Goal: Information Seeking & Learning: Learn about a topic

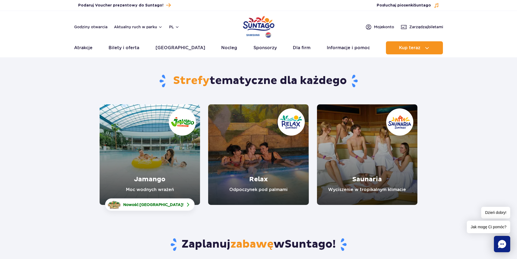
click at [146, 156] on link "Jamango" at bounding box center [150, 154] width 100 height 100
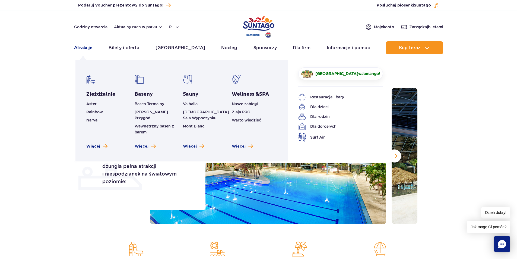
click at [86, 47] on link "Atrakcje" at bounding box center [83, 47] width 18 height 13
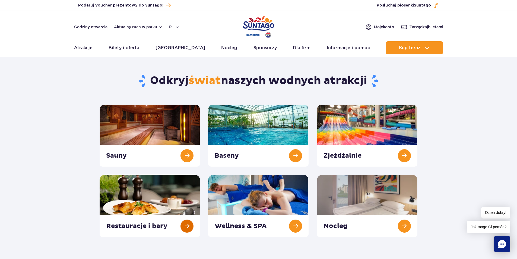
click at [151, 204] on link at bounding box center [150, 206] width 100 height 62
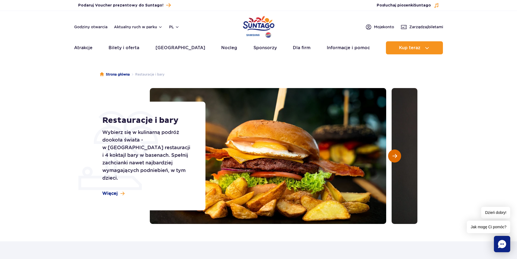
click at [398, 155] on button "Następny slajd" at bounding box center [394, 155] width 13 height 13
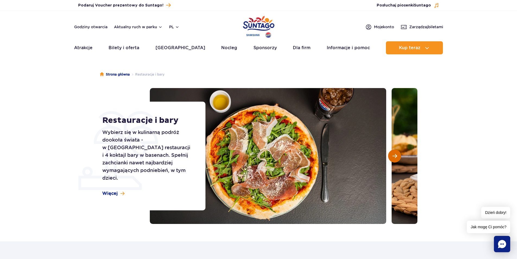
click at [398, 155] on button "Następny slajd" at bounding box center [394, 155] width 13 height 13
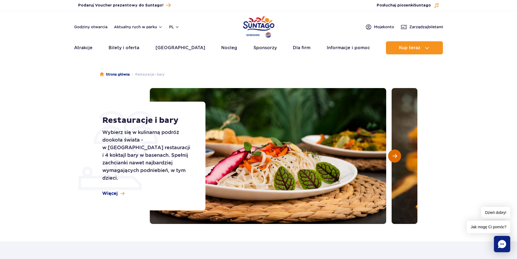
click at [398, 156] on button "Następny slajd" at bounding box center [394, 155] width 13 height 13
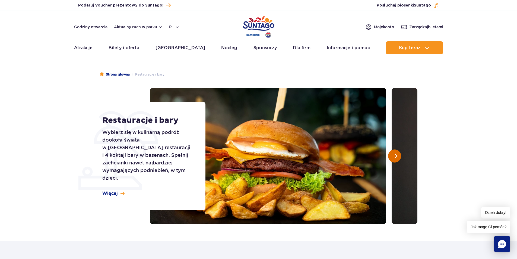
click at [398, 156] on button "Następny slajd" at bounding box center [394, 155] width 13 height 13
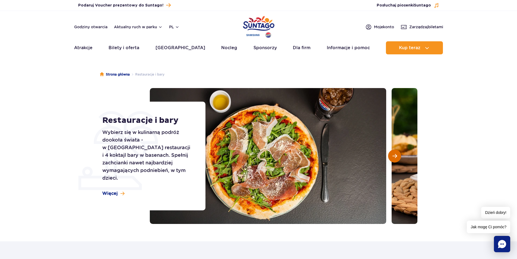
click at [398, 156] on button "Następny slajd" at bounding box center [394, 155] width 13 height 13
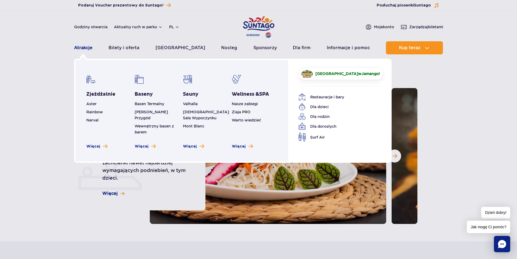
click at [85, 47] on link "Atrakcje" at bounding box center [83, 47] width 18 height 13
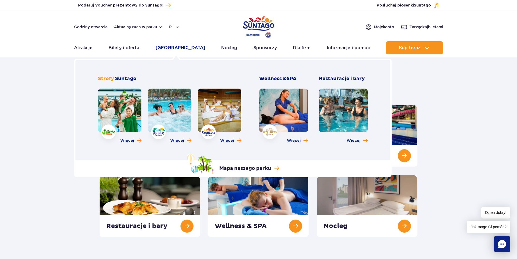
click at [175, 46] on link "[GEOGRAPHIC_DATA]" at bounding box center [181, 47] width 50 height 13
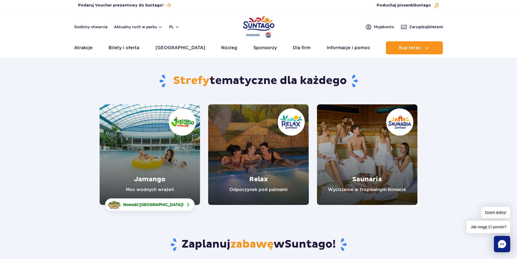
click at [154, 156] on link "Jamango" at bounding box center [150, 154] width 100 height 100
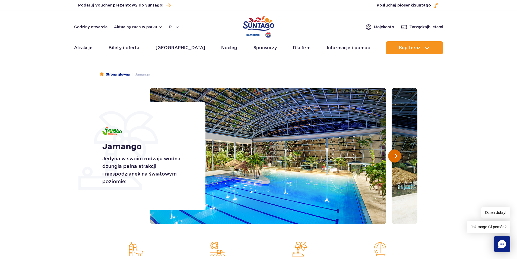
click at [394, 156] on span "Następny slajd" at bounding box center [395, 155] width 5 height 5
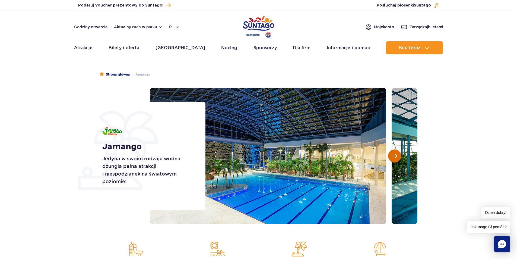
click at [394, 156] on span "Następny slajd" at bounding box center [395, 155] width 5 height 5
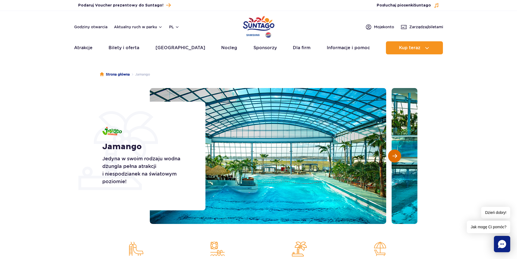
click at [394, 156] on span "Następny slajd" at bounding box center [395, 155] width 5 height 5
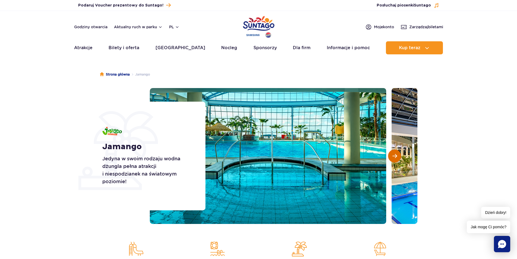
click at [394, 156] on span "Następny slajd" at bounding box center [395, 155] width 5 height 5
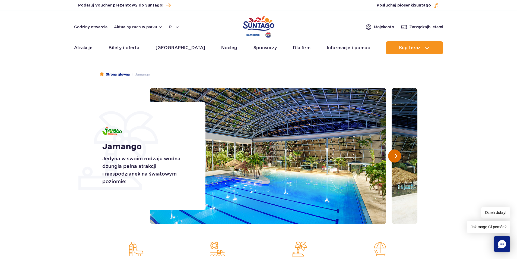
click at [394, 156] on span "Następny slajd" at bounding box center [395, 155] width 5 height 5
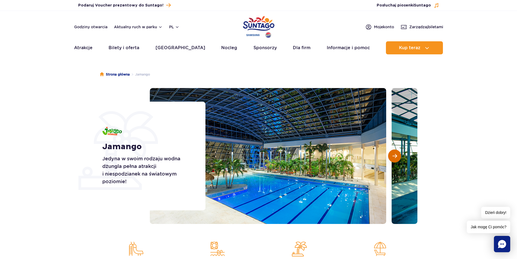
click at [393, 157] on span "Następny slajd" at bounding box center [395, 155] width 5 height 5
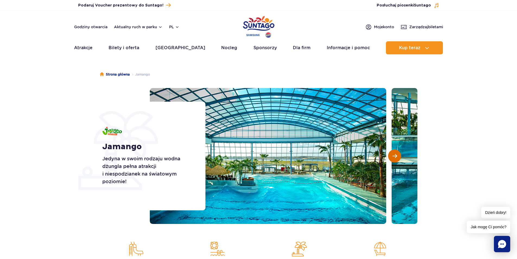
click at [393, 159] on button "Następny slajd" at bounding box center [394, 155] width 13 height 13
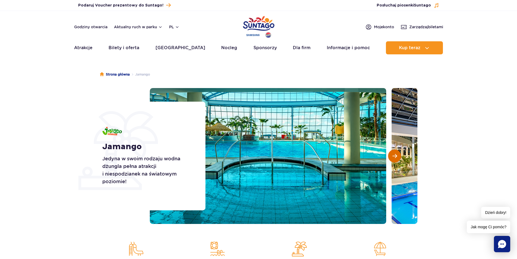
click at [393, 159] on button "Następny slajd" at bounding box center [394, 155] width 13 height 13
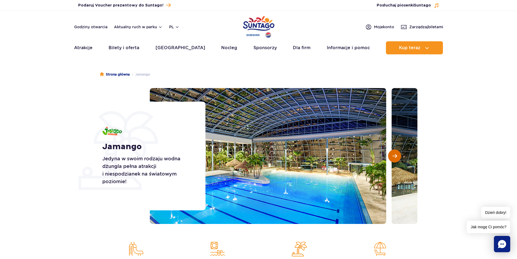
click at [393, 159] on button "Następny slajd" at bounding box center [394, 155] width 13 height 13
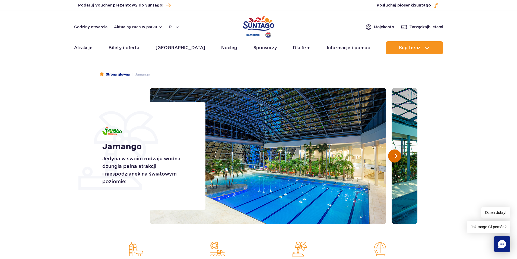
click at [393, 160] on button "Następny slajd" at bounding box center [394, 155] width 13 height 13
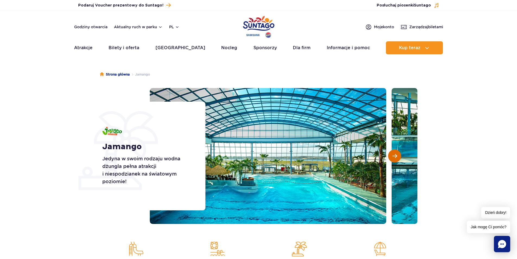
click at [392, 160] on button "Następny slajd" at bounding box center [394, 155] width 13 height 13
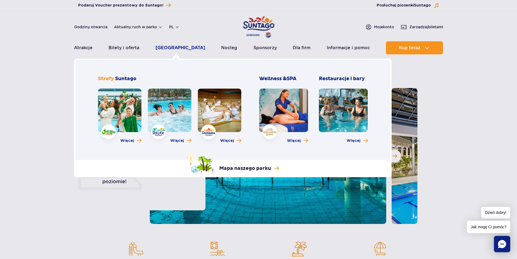
click at [181, 46] on link "[GEOGRAPHIC_DATA]" at bounding box center [181, 47] width 50 height 13
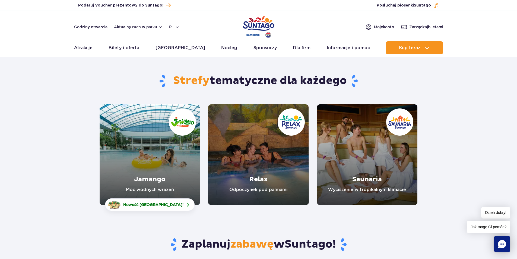
click at [250, 161] on link "Relax" at bounding box center [258, 154] width 100 height 100
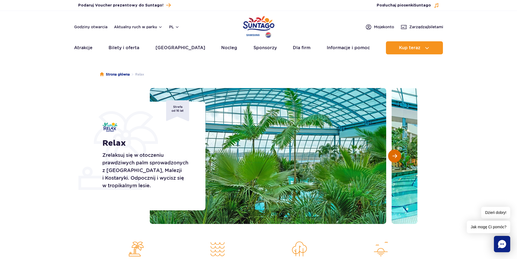
click at [395, 157] on span "Następny slajd" at bounding box center [395, 155] width 5 height 5
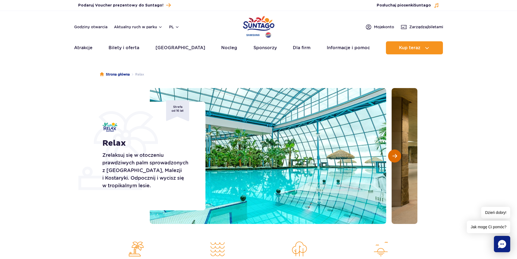
click at [395, 157] on span "Następny slajd" at bounding box center [395, 155] width 5 height 5
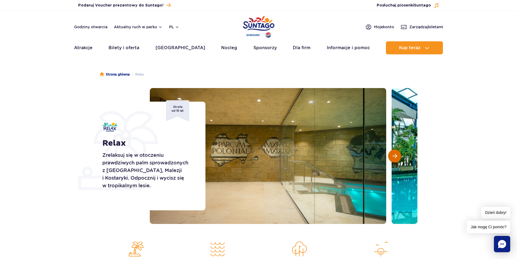
click at [395, 157] on span "Następny slajd" at bounding box center [395, 155] width 5 height 5
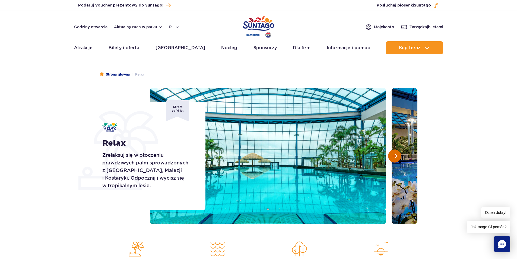
click at [393, 157] on span "Następny slajd" at bounding box center [395, 155] width 5 height 5
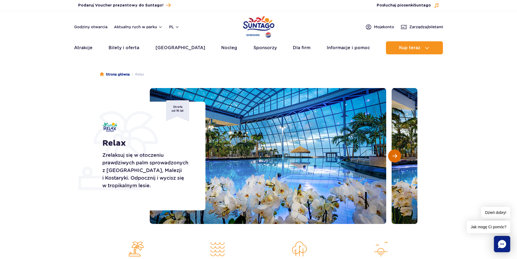
click at [393, 157] on span "Następny slajd" at bounding box center [395, 155] width 5 height 5
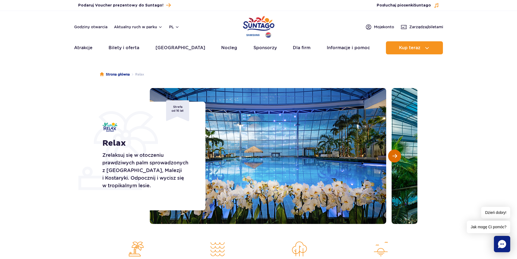
click at [393, 157] on span "Następny slajd" at bounding box center [395, 155] width 5 height 5
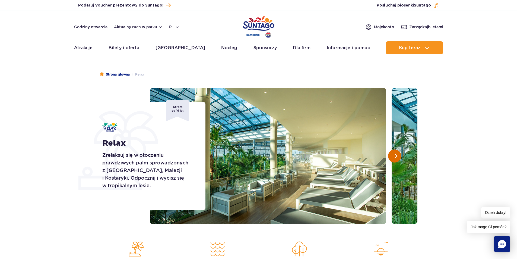
click at [393, 157] on span "Następny slajd" at bounding box center [395, 155] width 5 height 5
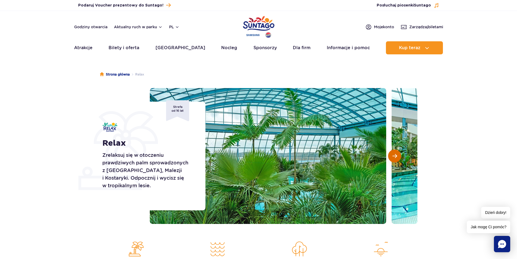
click at [393, 157] on span "Następny slajd" at bounding box center [395, 155] width 5 height 5
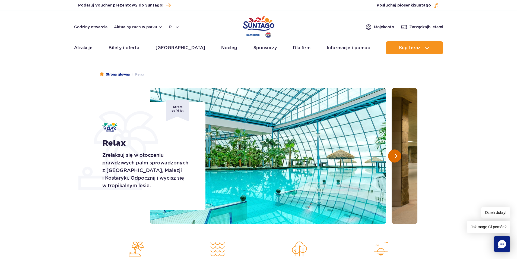
click at [393, 157] on span "Następny slajd" at bounding box center [395, 155] width 5 height 5
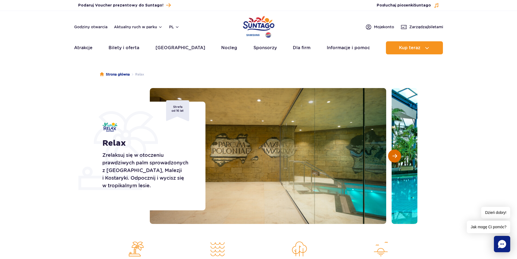
click at [393, 157] on span "Następny slajd" at bounding box center [395, 155] width 5 height 5
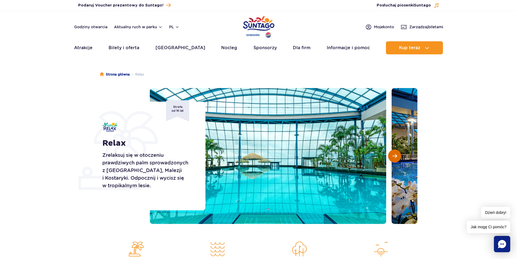
click at [393, 157] on span "Następny slajd" at bounding box center [395, 155] width 5 height 5
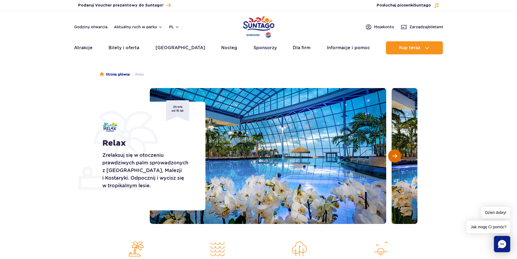
click at [393, 157] on span "Następny slajd" at bounding box center [395, 155] width 5 height 5
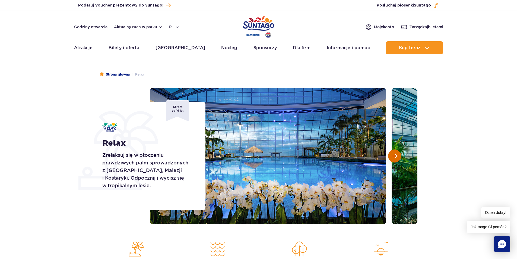
click at [393, 157] on span "Następny slajd" at bounding box center [395, 155] width 5 height 5
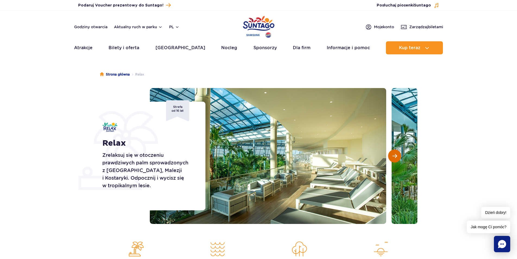
click at [393, 157] on span "Następny slajd" at bounding box center [395, 155] width 5 height 5
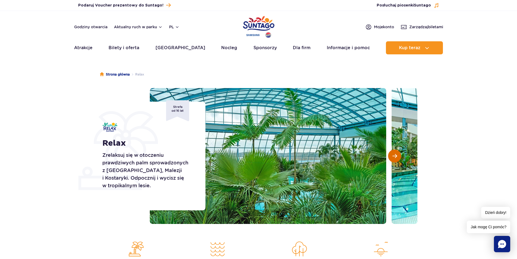
click at [393, 157] on span "Następny slajd" at bounding box center [395, 155] width 5 height 5
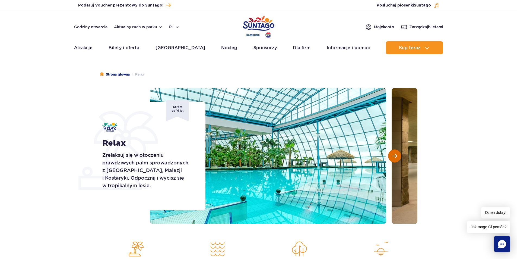
click at [392, 158] on button "Następny slajd" at bounding box center [394, 155] width 13 height 13
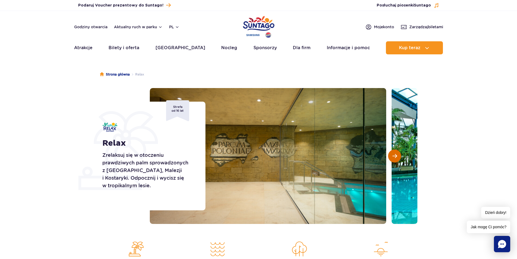
click at [392, 158] on button "Następny slajd" at bounding box center [394, 155] width 13 height 13
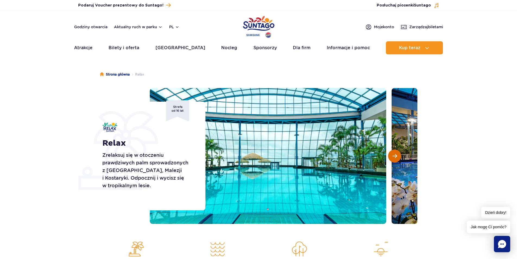
click at [392, 158] on button "Następny slajd" at bounding box center [394, 155] width 13 height 13
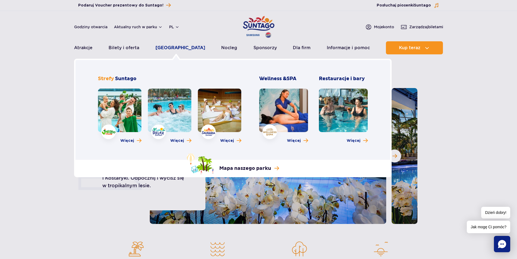
click at [181, 49] on link "[GEOGRAPHIC_DATA]" at bounding box center [181, 47] width 50 height 13
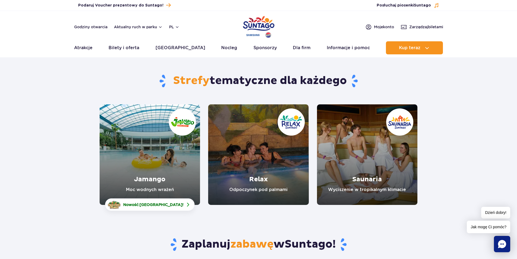
click at [363, 159] on link "Saunaria" at bounding box center [367, 154] width 100 height 100
click at [187, 203] on img at bounding box center [190, 204] width 7 height 7
click at [137, 154] on link "Jamango" at bounding box center [150, 154] width 100 height 100
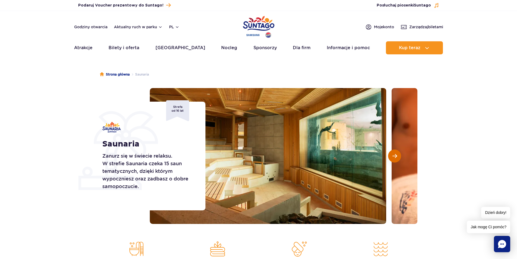
click at [397, 157] on span "Następny slajd" at bounding box center [395, 155] width 5 height 5
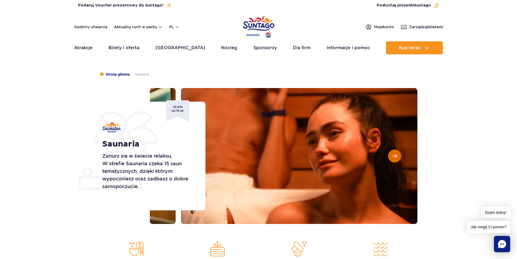
click at [396, 157] on span "Następny slajd" at bounding box center [395, 155] width 5 height 5
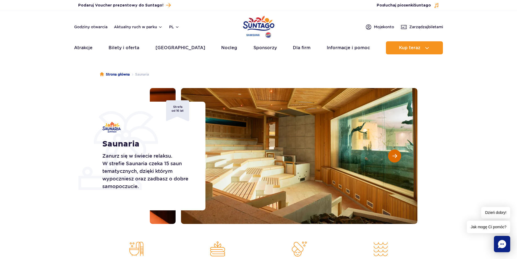
click at [396, 157] on span "Następny slajd" at bounding box center [395, 155] width 5 height 5
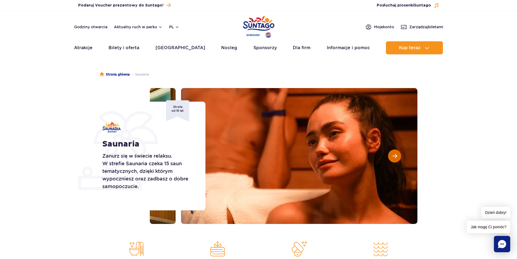
click at [396, 157] on span "Następny slajd" at bounding box center [395, 155] width 5 height 5
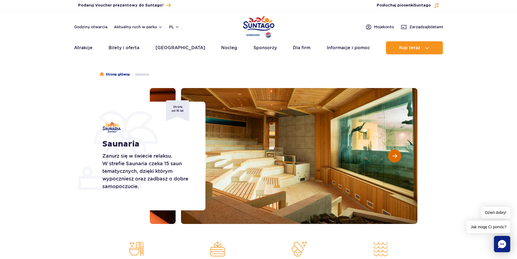
click at [396, 157] on span "Następny slajd" at bounding box center [395, 155] width 5 height 5
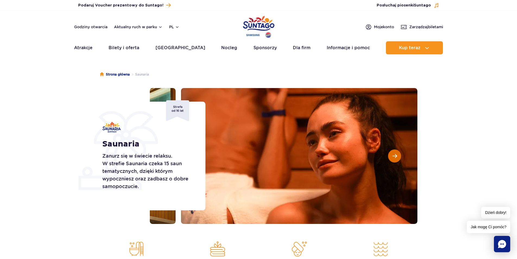
click at [395, 157] on span "Następny slajd" at bounding box center [395, 155] width 5 height 5
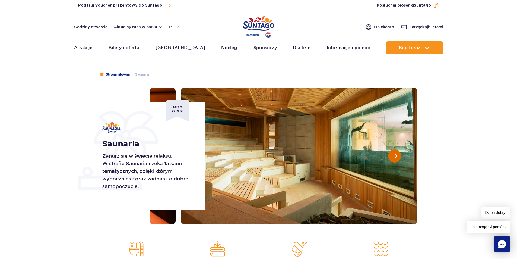
click at [395, 157] on span "Następny slajd" at bounding box center [395, 155] width 5 height 5
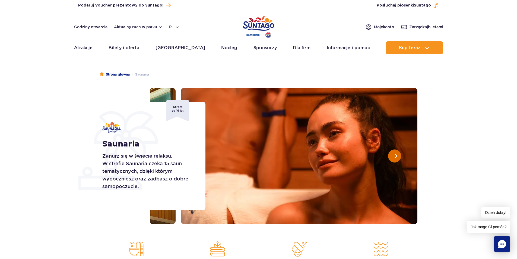
click at [395, 157] on span "Następny slajd" at bounding box center [395, 155] width 5 height 5
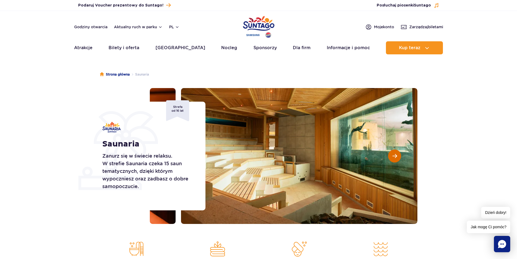
click at [395, 157] on span "Następny slajd" at bounding box center [395, 155] width 5 height 5
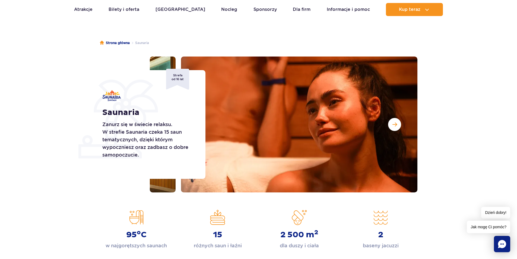
scroll to position [27, 0]
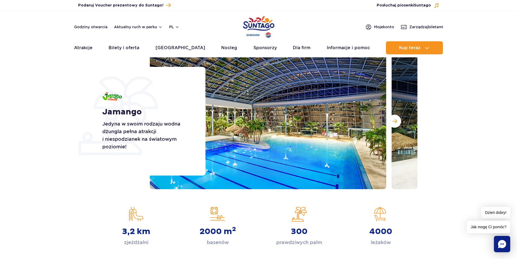
scroll to position [81, 0]
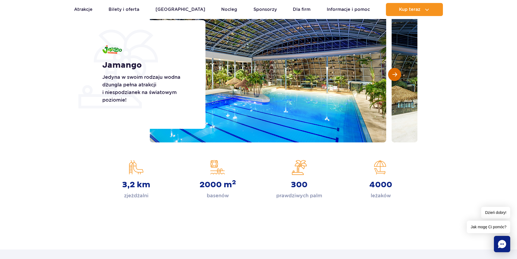
click at [393, 74] on span "Następny slajd" at bounding box center [395, 74] width 5 height 5
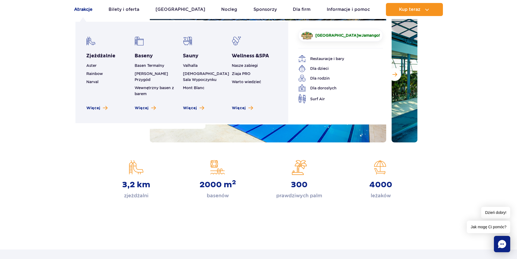
click at [85, 7] on link "Atrakcje" at bounding box center [83, 9] width 18 height 13
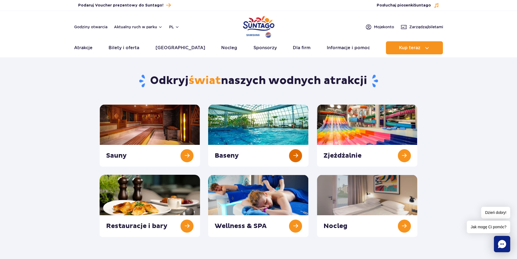
click at [270, 126] on link at bounding box center [258, 135] width 100 height 62
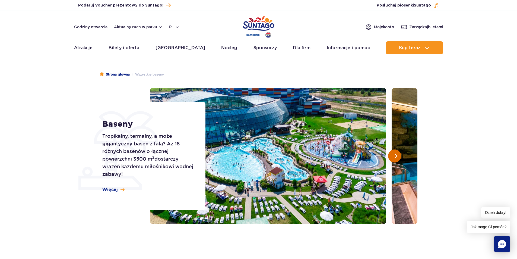
click at [395, 156] on span "Następny slajd" at bounding box center [395, 155] width 5 height 5
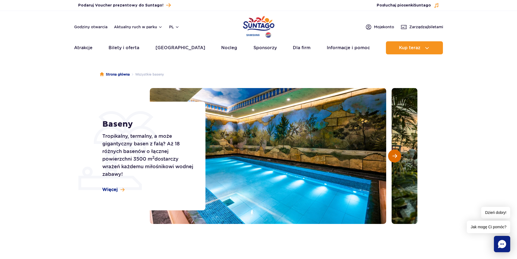
click at [395, 156] on span "Następny slajd" at bounding box center [395, 155] width 5 height 5
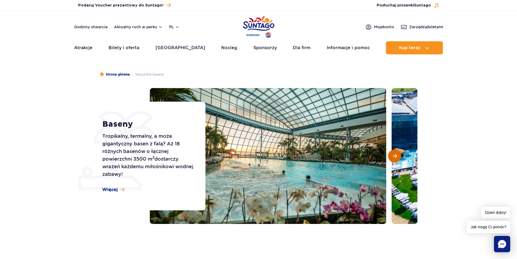
click at [395, 156] on span "Następny slajd" at bounding box center [395, 155] width 5 height 5
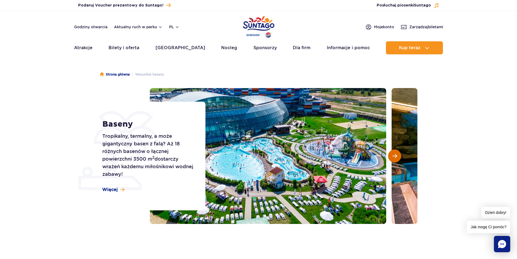
click at [395, 158] on span "Następny slajd" at bounding box center [395, 155] width 5 height 5
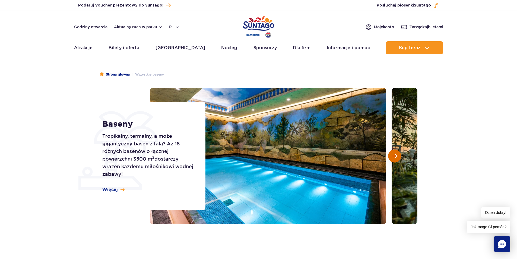
click at [395, 158] on span "Następny slajd" at bounding box center [395, 155] width 5 height 5
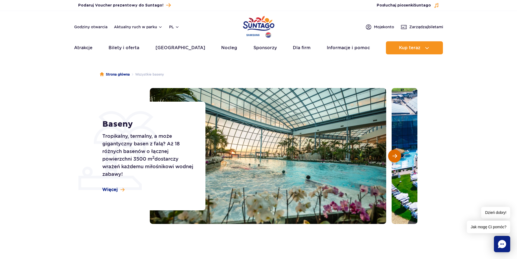
click at [395, 158] on span "Następny slajd" at bounding box center [395, 155] width 5 height 5
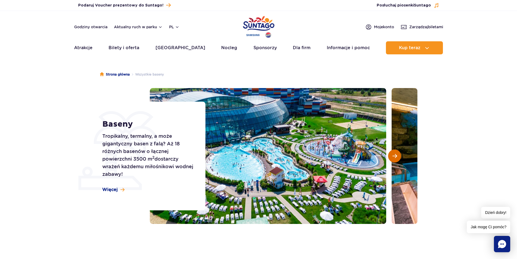
click at [394, 159] on button "Następny slajd" at bounding box center [394, 155] width 13 height 13
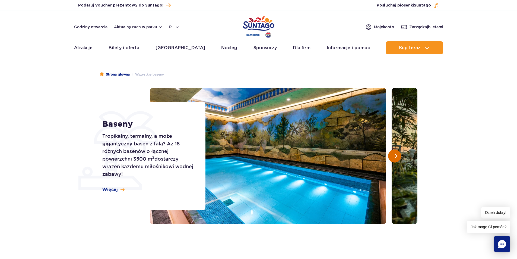
click at [394, 159] on button "Następny slajd" at bounding box center [394, 155] width 13 height 13
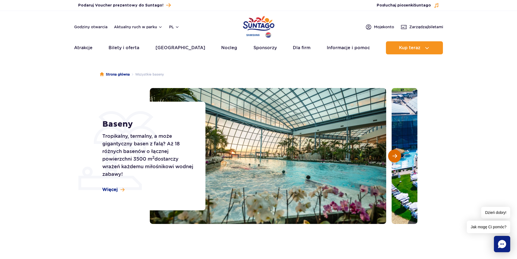
click at [394, 159] on button "Następny slajd" at bounding box center [394, 155] width 13 height 13
